Goal: Check status: Check status

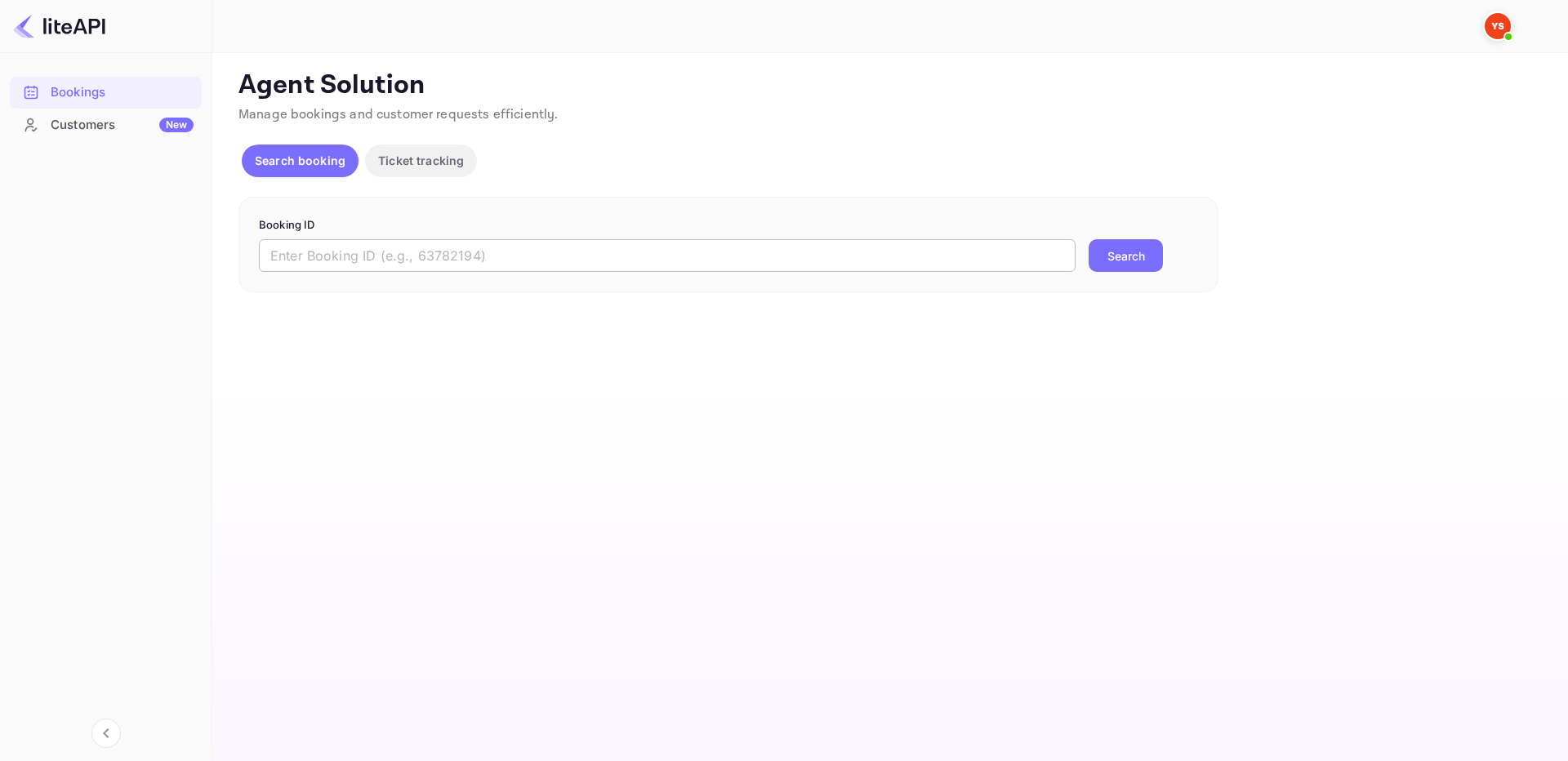
click at [613, 256] on input "text" at bounding box center [667, 256] width 817 height 33
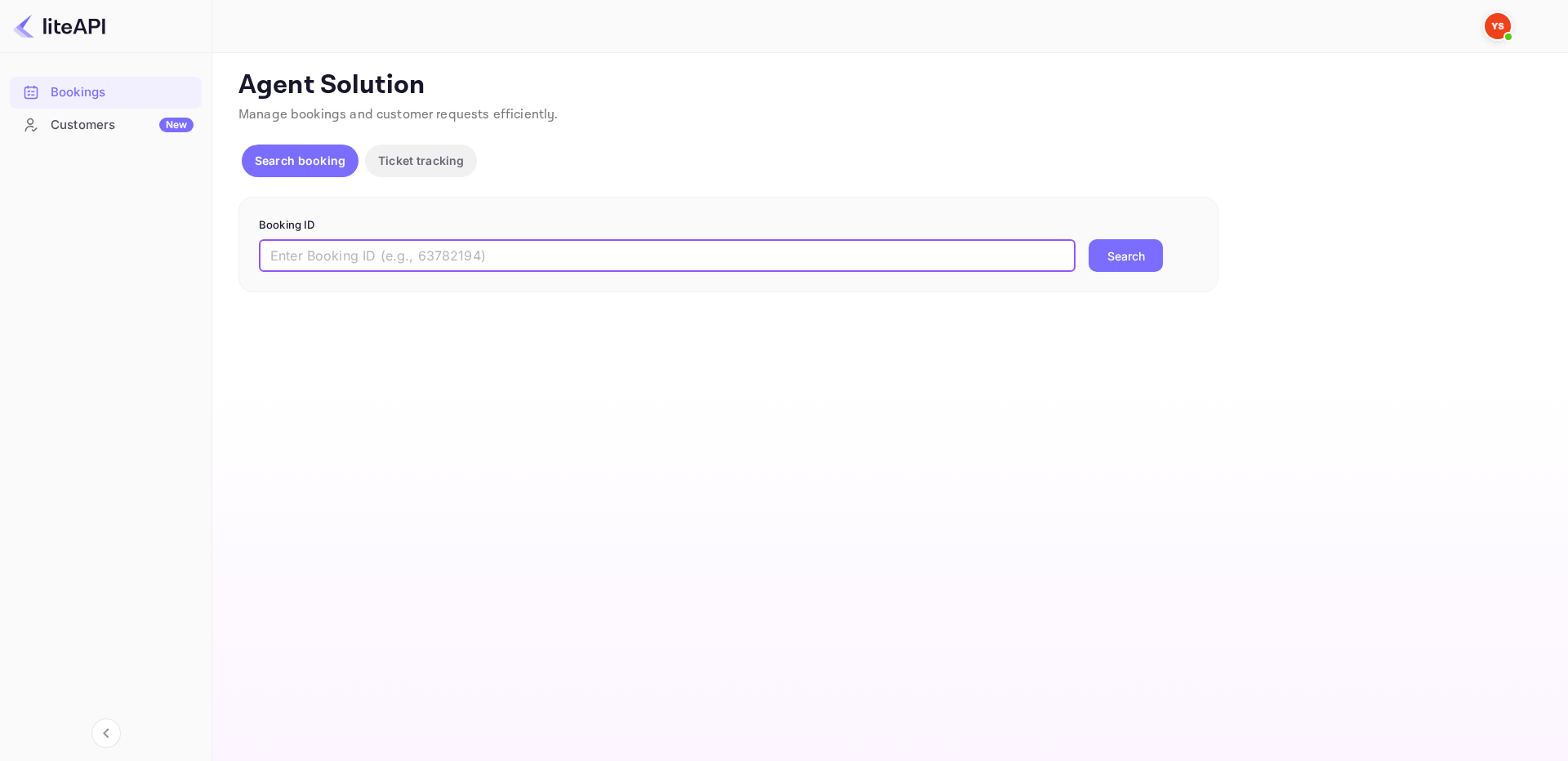
paste input "9314466"
type input "9314466"
click at [1136, 255] on button "Search" at bounding box center [1126, 256] width 75 height 33
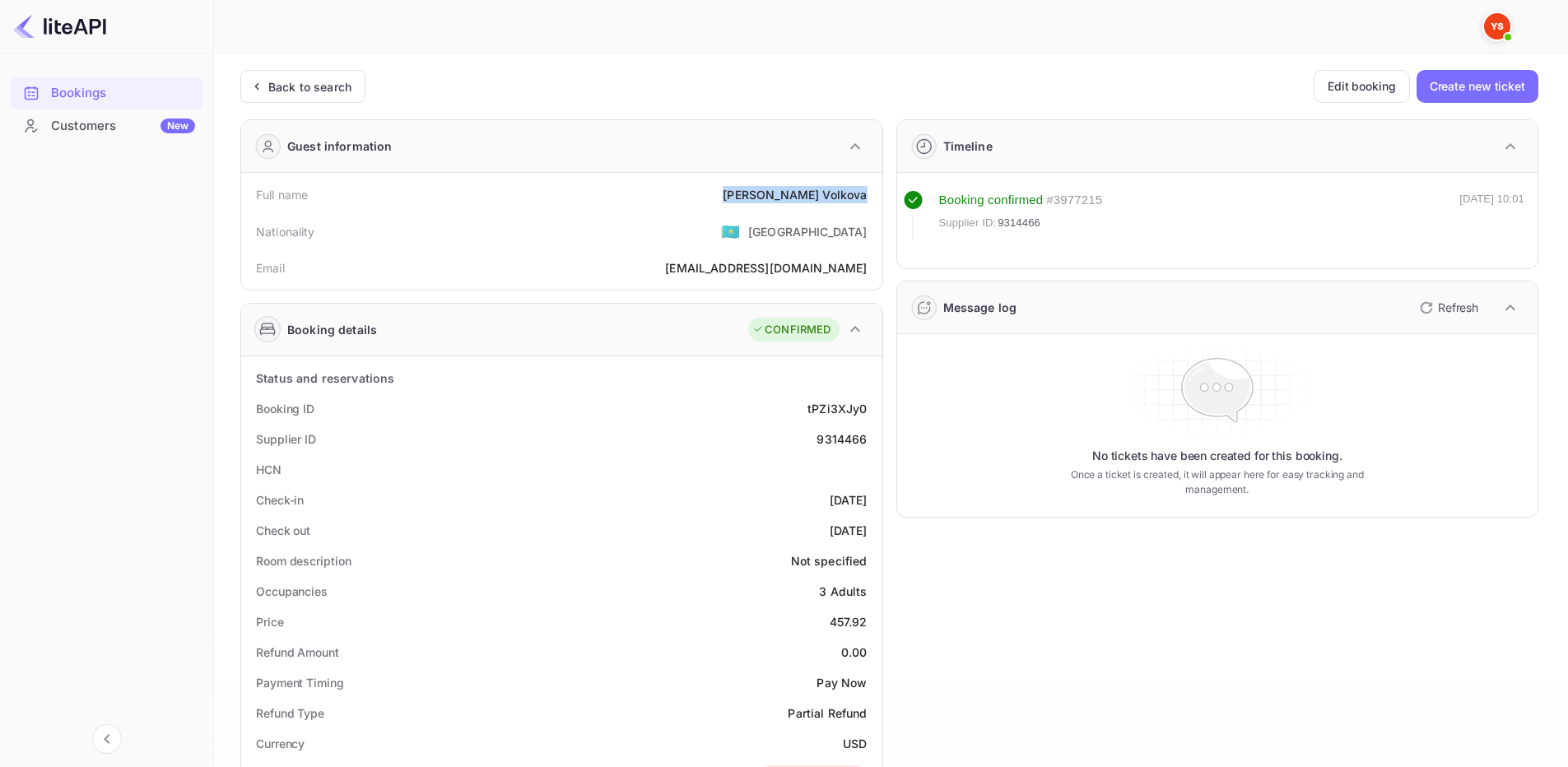
drag, startPoint x: 784, startPoint y: 197, endPoint x: 875, endPoint y: 191, distance: 91.2
click at [875, 191] on div "Full name [PERSON_NAME]" at bounding box center [562, 194] width 628 height 31
copy div "[PERSON_NAME]"
drag, startPoint x: 834, startPoint y: 624, endPoint x: 846, endPoint y: 622, distance: 12.2
click at [846, 622] on div "457.92" at bounding box center [848, 622] width 38 height 17
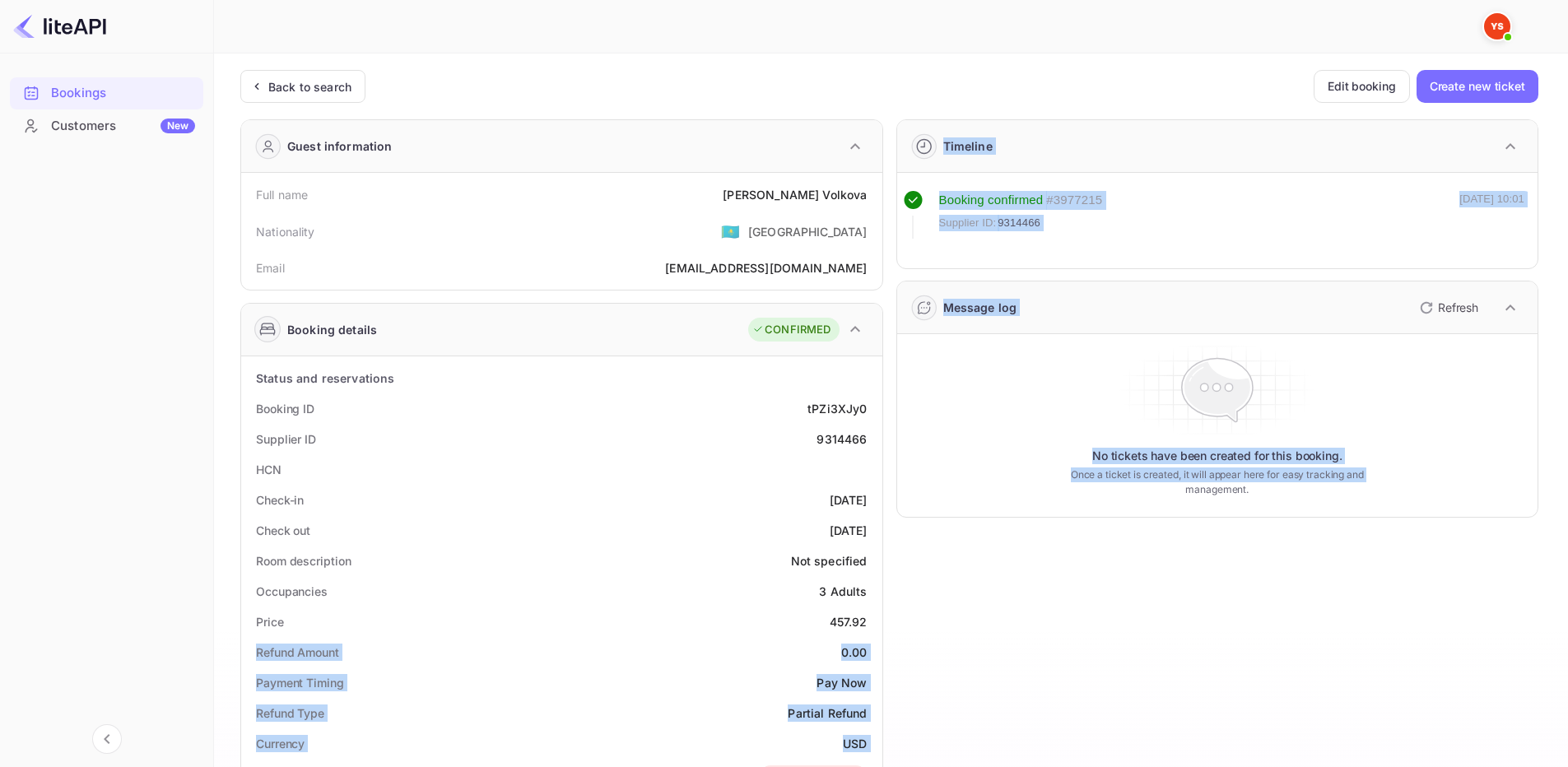
click at [886, 624] on div "Guest information Full name [PERSON_NAME] Nationality 🇰🇿 [DEMOGRAPHIC_DATA] Ema…" at bounding box center [883, 690] width 1312 height 1169
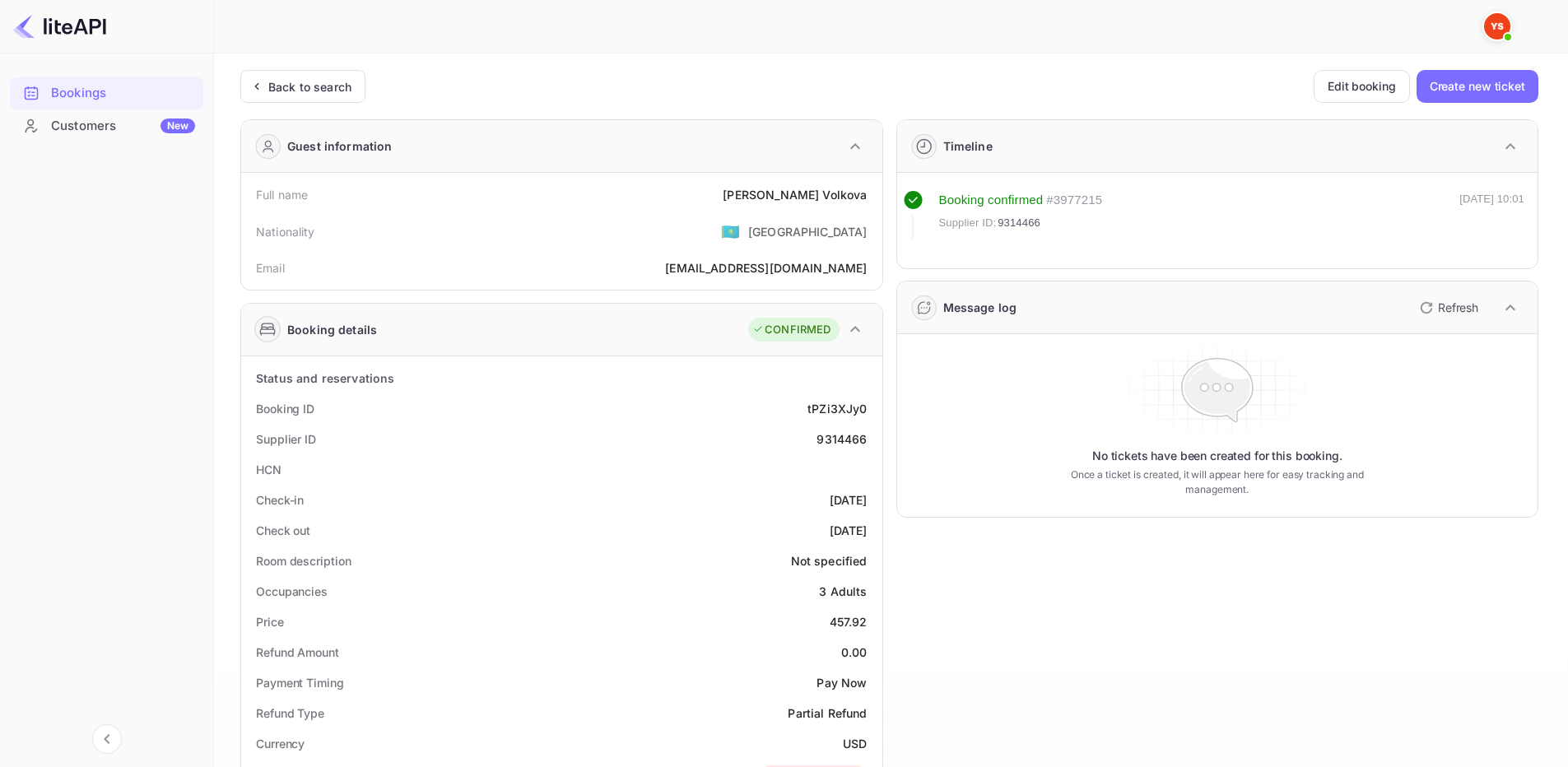
click at [814, 618] on div "Price 457.92" at bounding box center [562, 621] width 628 height 31
drag, startPoint x: 823, startPoint y: 624, endPoint x: 878, endPoint y: 621, distance: 55.1
copy div "457.92"
click at [826, 440] on div "9314466" at bounding box center [841, 439] width 50 height 17
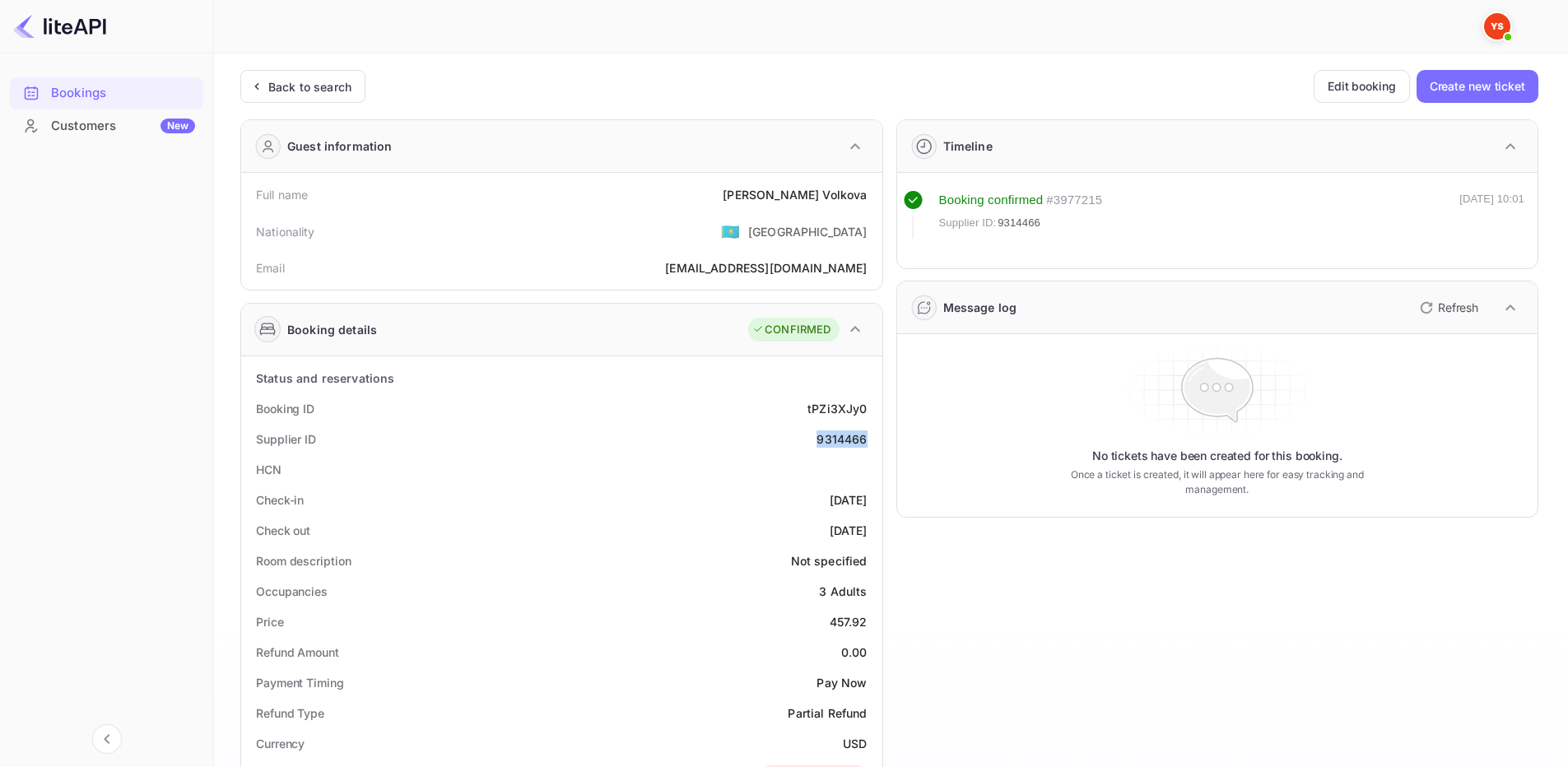
drag, startPoint x: 815, startPoint y: 440, endPoint x: 873, endPoint y: 438, distance: 58.0
click at [873, 440] on div "Supplier ID 9314466" at bounding box center [562, 438] width 628 height 31
copy div "9314466"
